Goal: Information Seeking & Learning: Compare options

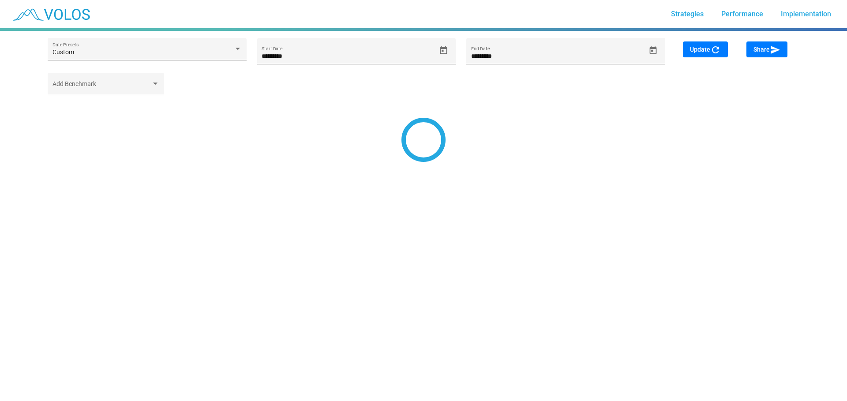
type input "********"
